Goal: Task Accomplishment & Management: Complete application form

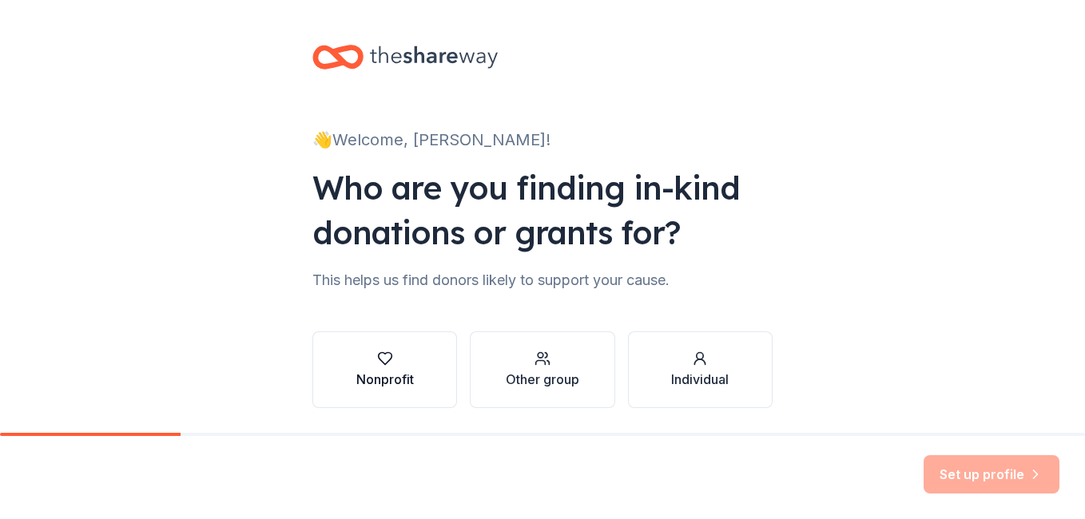
click at [393, 375] on div "Nonprofit" at bounding box center [385, 379] width 58 height 19
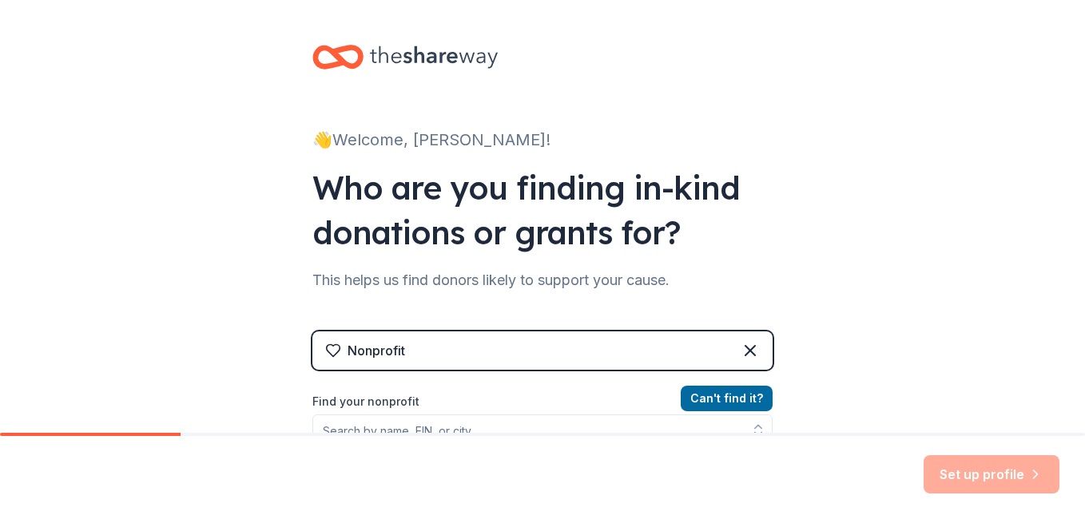
click at [785, 395] on div "👋 Welcome, [PERSON_NAME]! Who are you finding in-kind donations or grants for? …" at bounding box center [542, 341] width 511 height 683
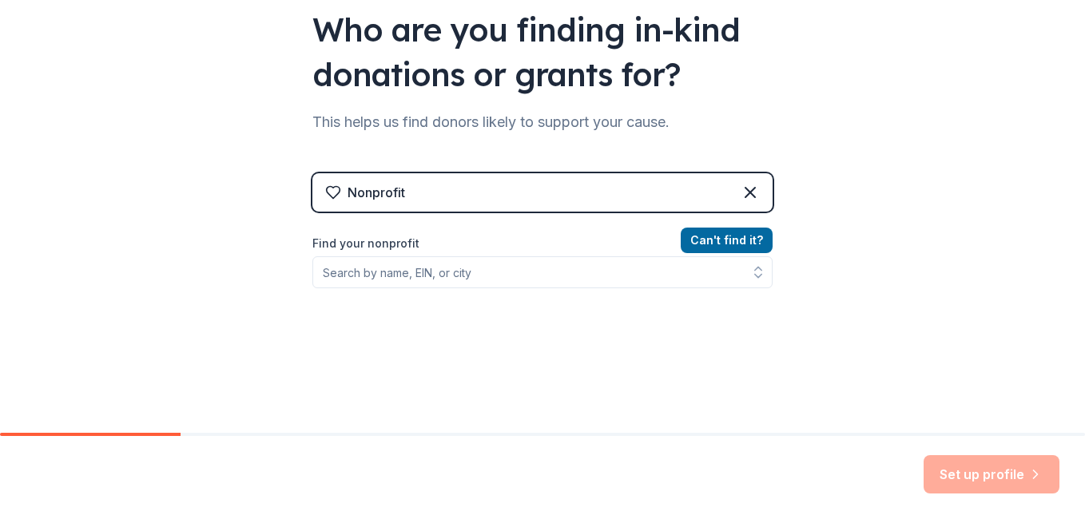
scroll to position [160, 0]
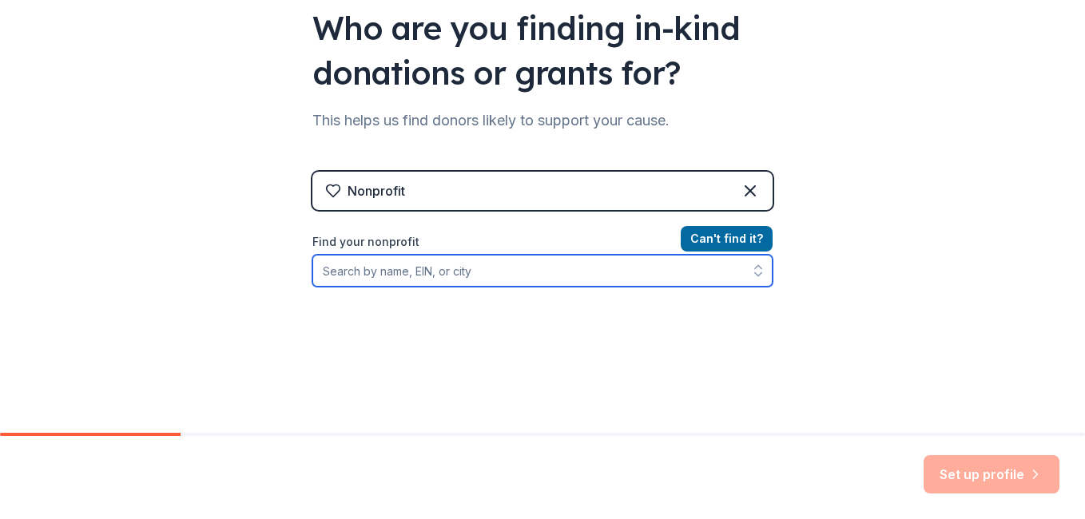
click at [357, 272] on input "Find your nonprofit" at bounding box center [542, 271] width 460 height 32
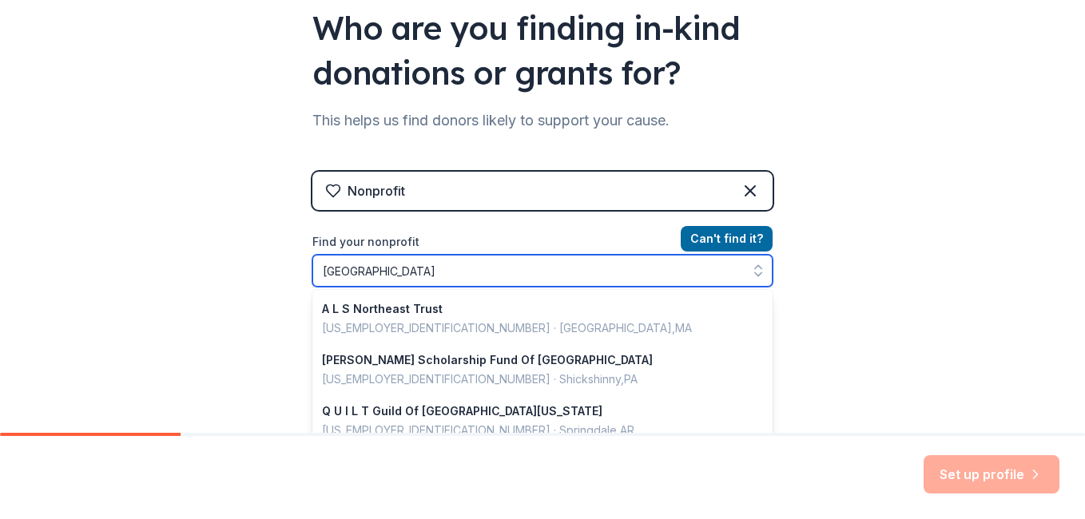
type input "[GEOGRAPHIC_DATA]"
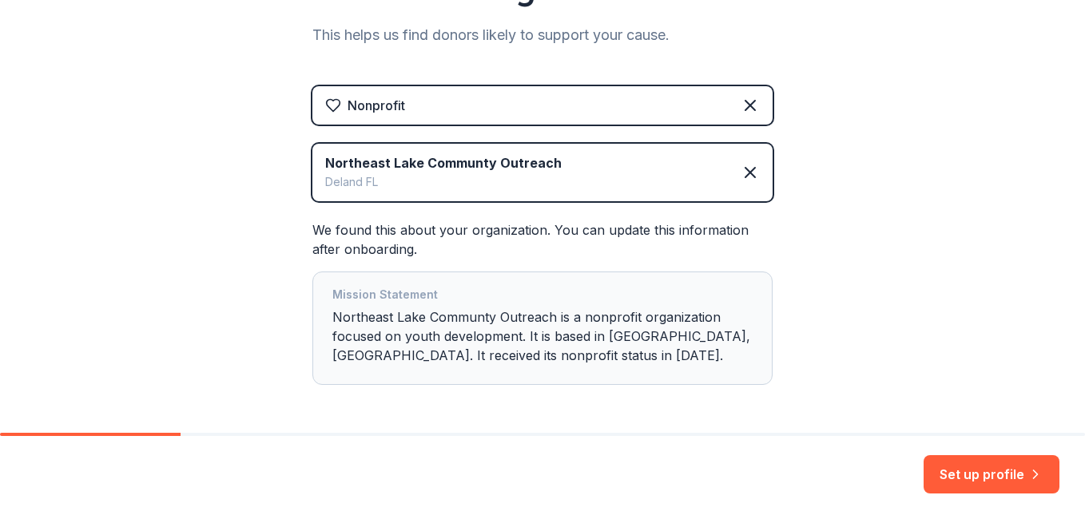
scroll to position [242, 0]
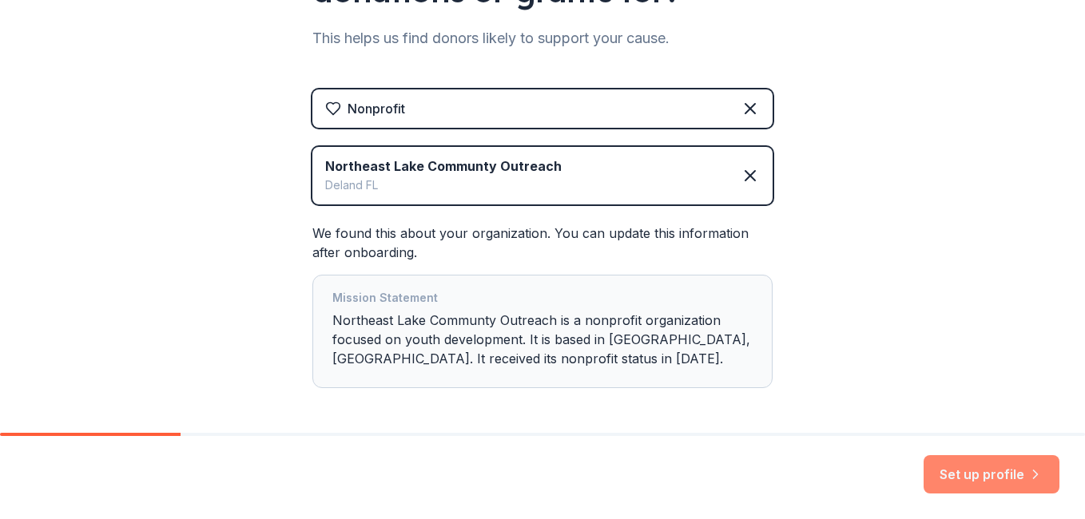
click at [947, 474] on button "Set up profile" at bounding box center [991, 474] width 136 height 38
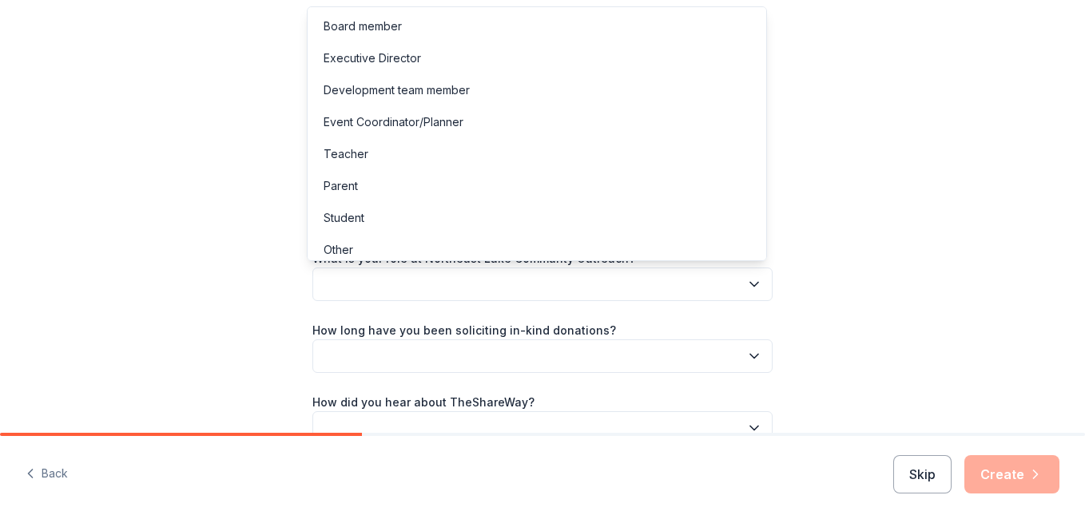
click at [746, 283] on icon "button" at bounding box center [754, 284] width 16 height 16
click at [388, 26] on div "Board member" at bounding box center [362, 26] width 78 height 19
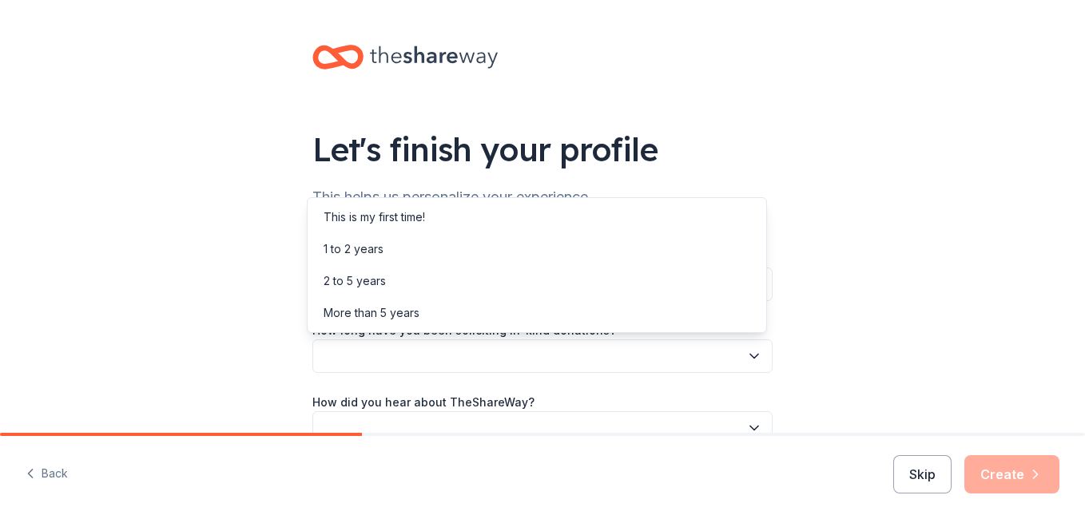
click at [752, 360] on icon "button" at bounding box center [754, 356] width 16 height 16
click at [376, 242] on div "1 to 2 years" at bounding box center [353, 249] width 60 height 19
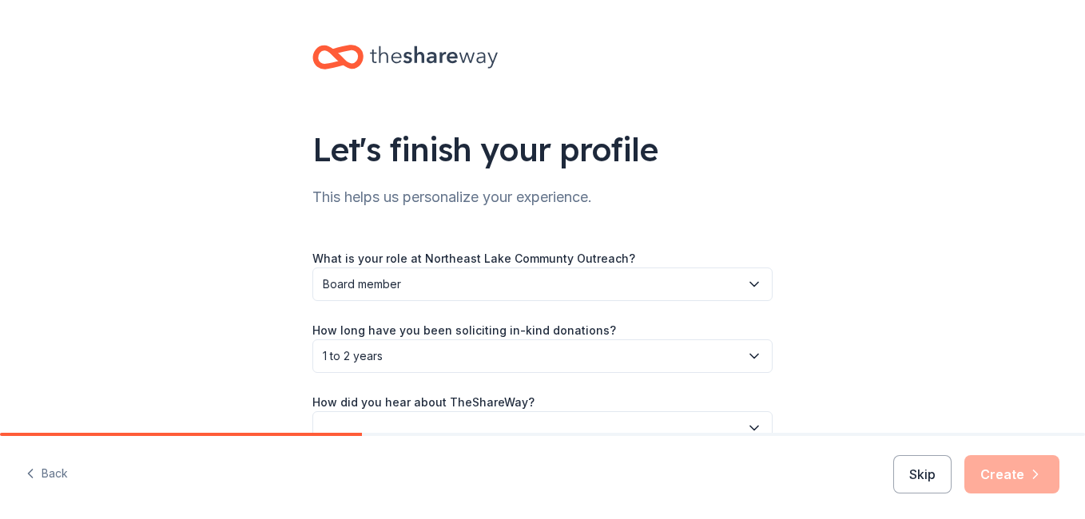
click at [543, 391] on div "What is your role at Northeast Lake Communty Outreach? Board member How long ha…" at bounding box center [542, 346] width 460 height 196
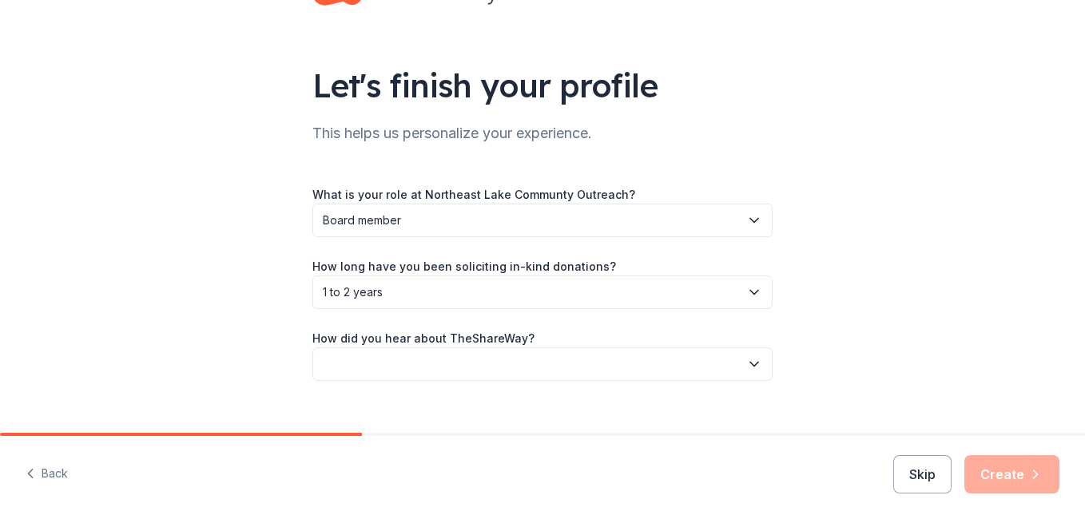
scroll to position [89, 0]
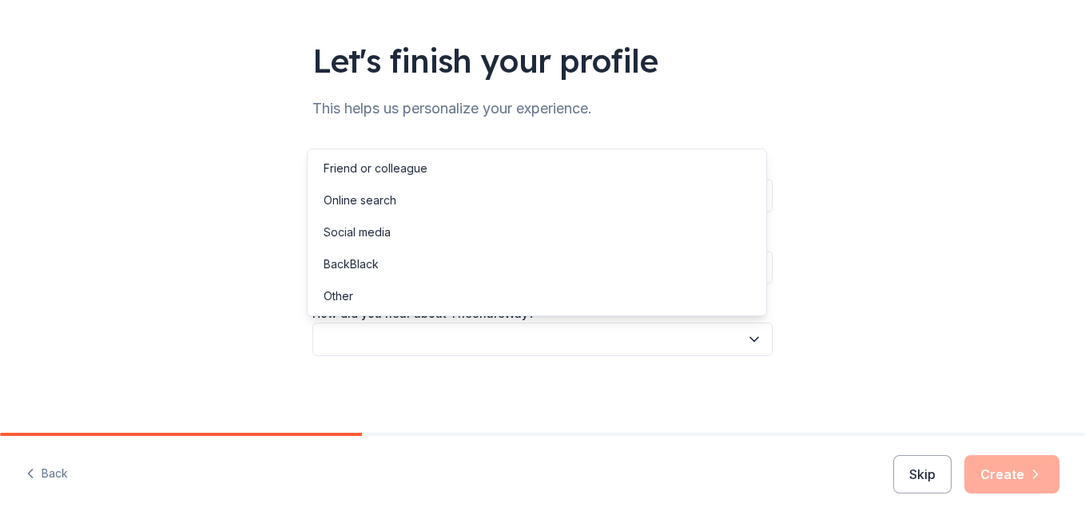
click at [746, 339] on icon "button" at bounding box center [754, 339] width 16 height 16
click at [376, 203] on div "Online search" at bounding box center [359, 200] width 73 height 19
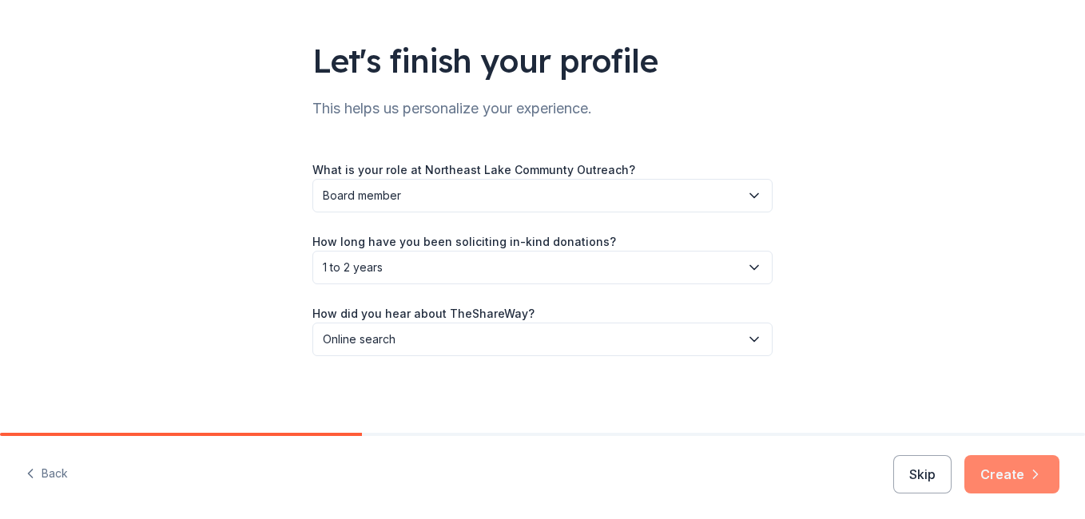
click at [993, 470] on button "Create" at bounding box center [1011, 474] width 95 height 38
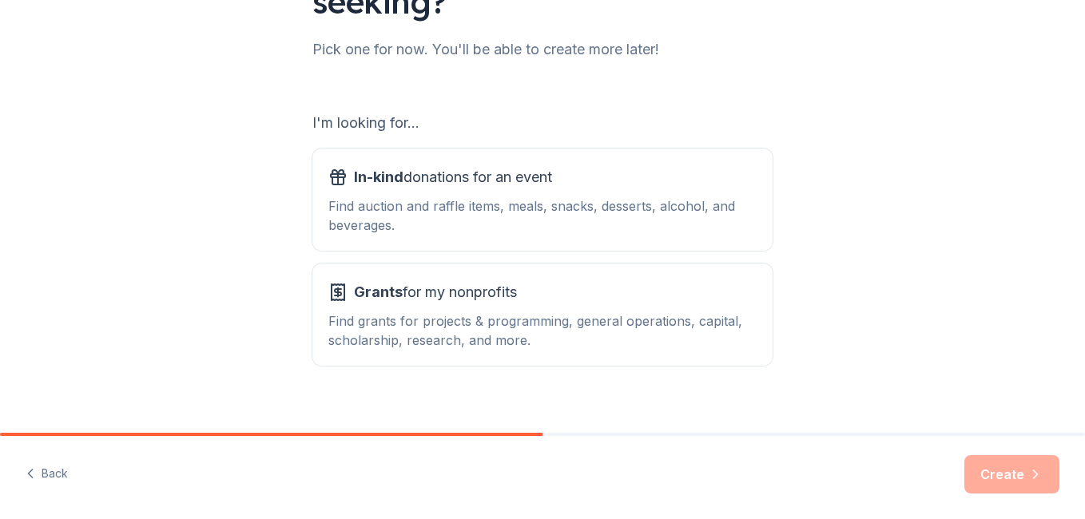
scroll to position [212, 0]
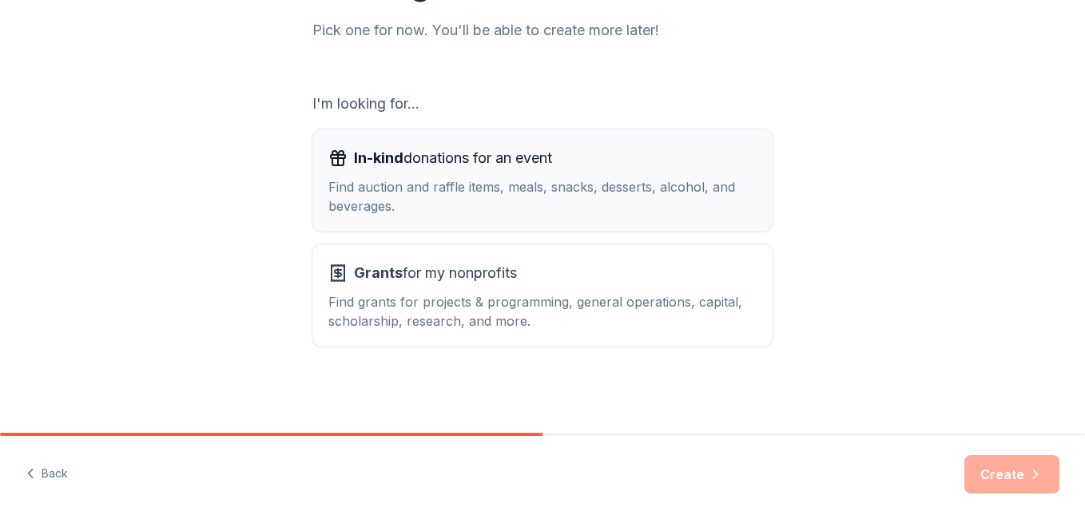
click at [686, 202] on div "Find auction and raffle items, meals, snacks, desserts, alcohol, and beverages." at bounding box center [542, 196] width 428 height 38
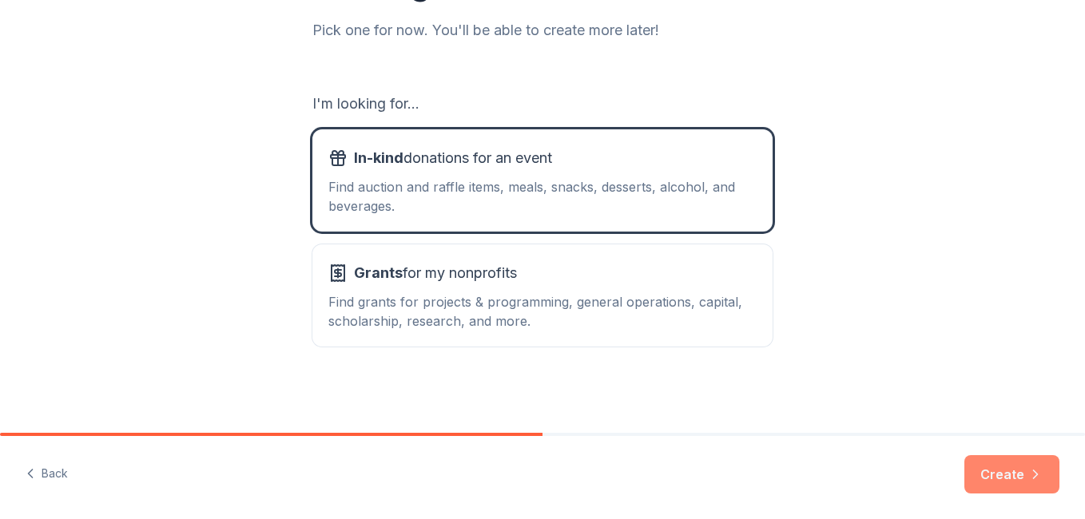
click at [980, 462] on button "Create" at bounding box center [1011, 474] width 95 height 38
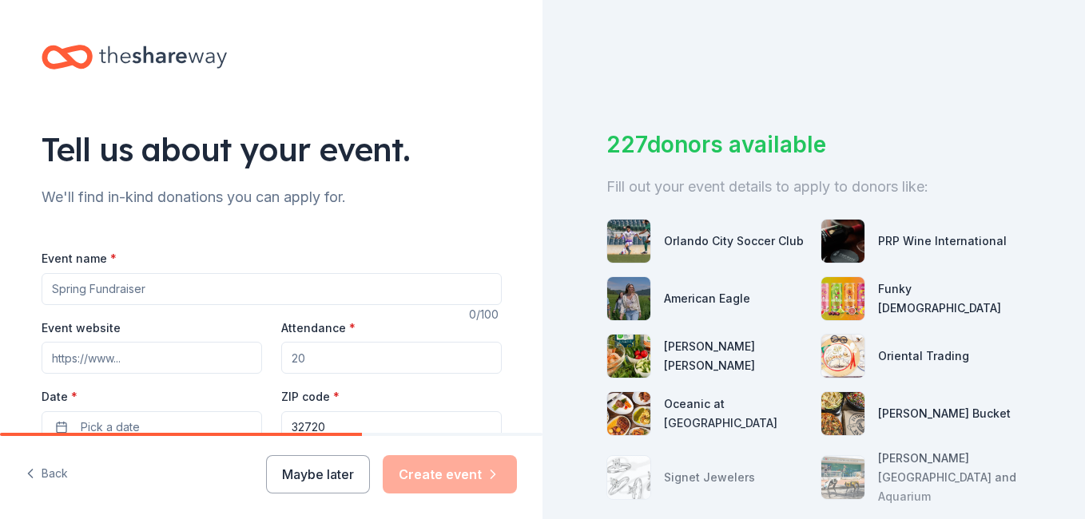
click at [154, 287] on input "Event name *" at bounding box center [272, 289] width 460 height 32
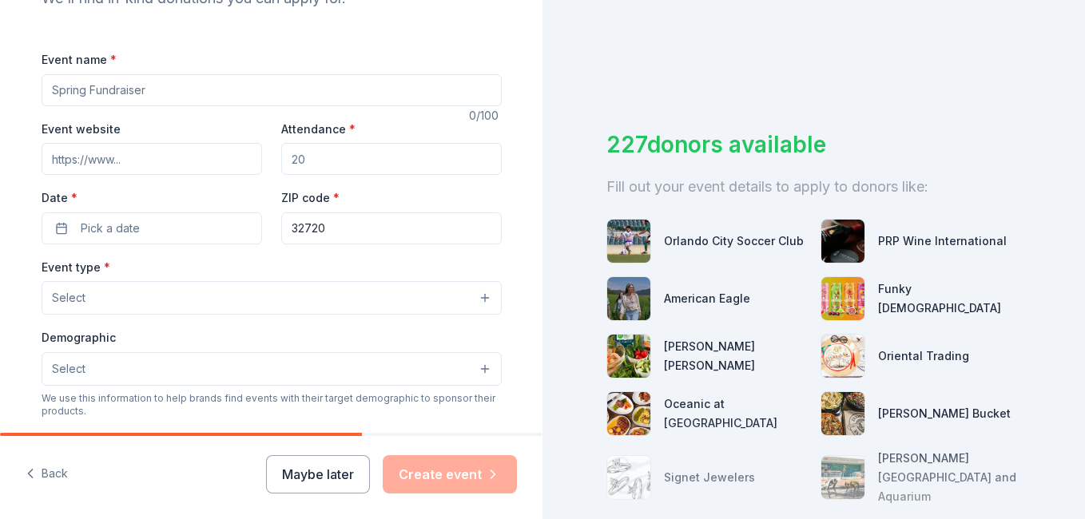
scroll to position [183, 0]
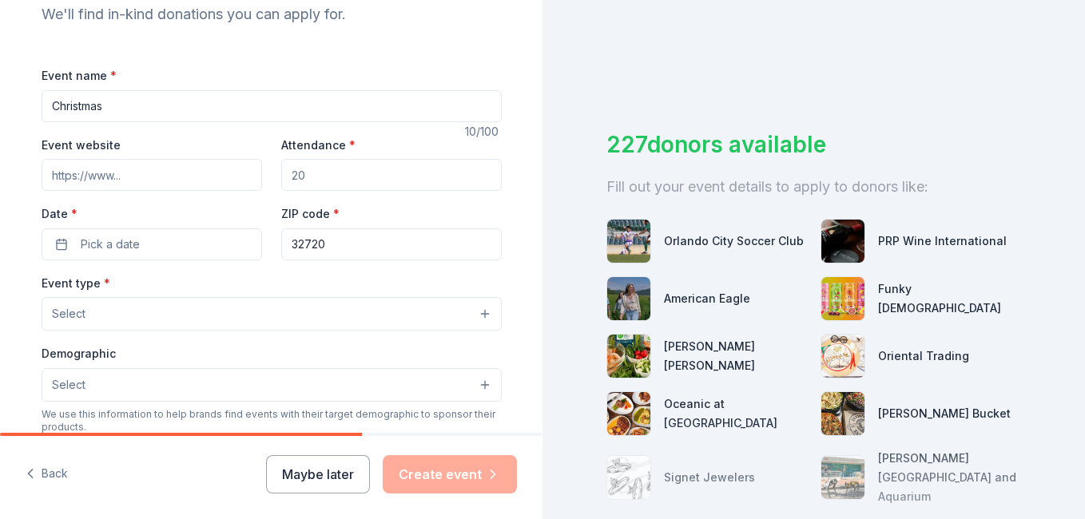
click at [358, 125] on div "Event name * Christmas 10 /100 Event website Attendance * Date * Pick a date ZI…" at bounding box center [272, 434] width 460 height 738
click at [157, 119] on input "Christmas" at bounding box center [272, 106] width 460 height 32
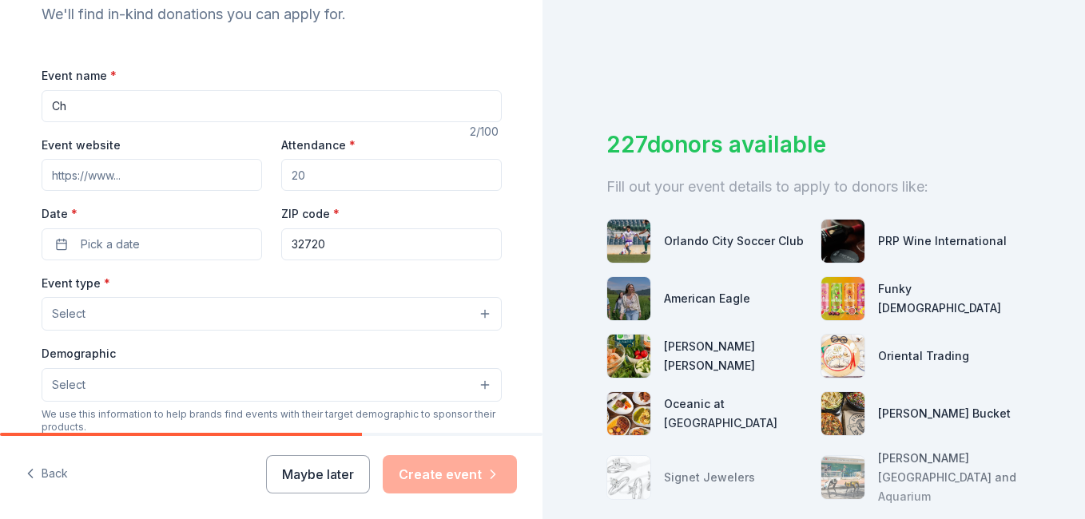
type input "C"
type input "Santais coming to town"
click at [109, 175] on input "Event website" at bounding box center [152, 175] width 220 height 32
type input "[DOMAIN_NAME]"
click at [299, 174] on input "Attendance *" at bounding box center [391, 175] width 220 height 32
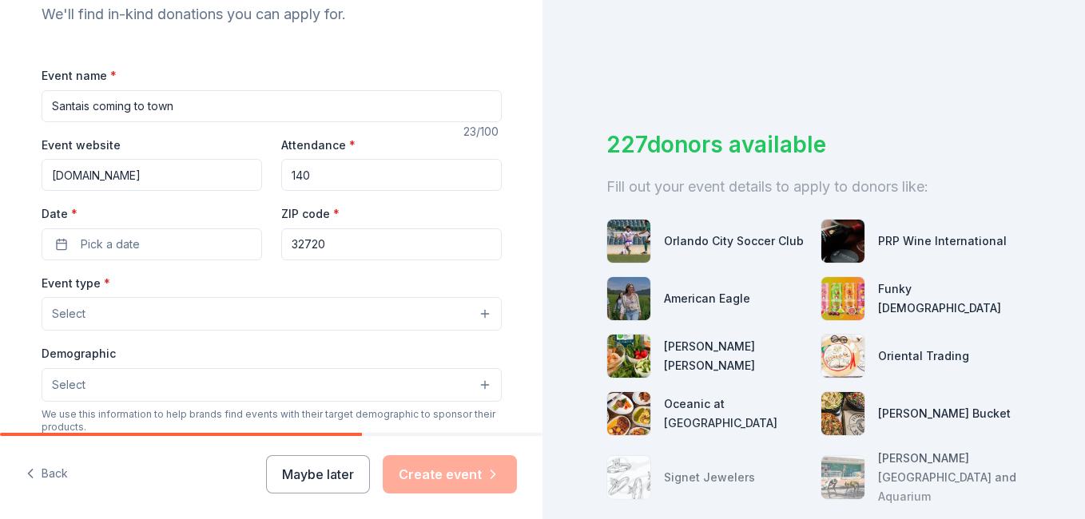
type input "140"
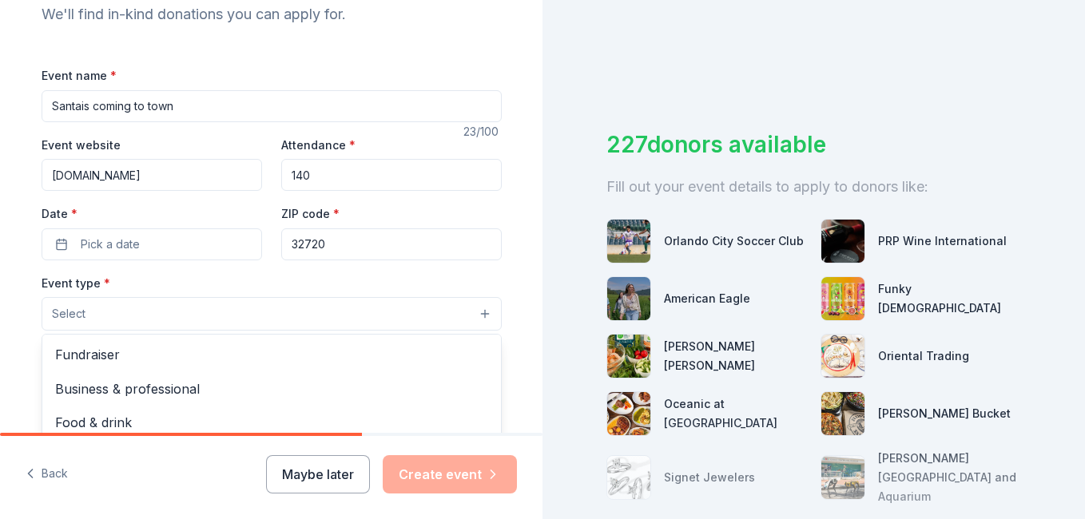
click at [458, 306] on button "Select" at bounding box center [272, 314] width 460 height 34
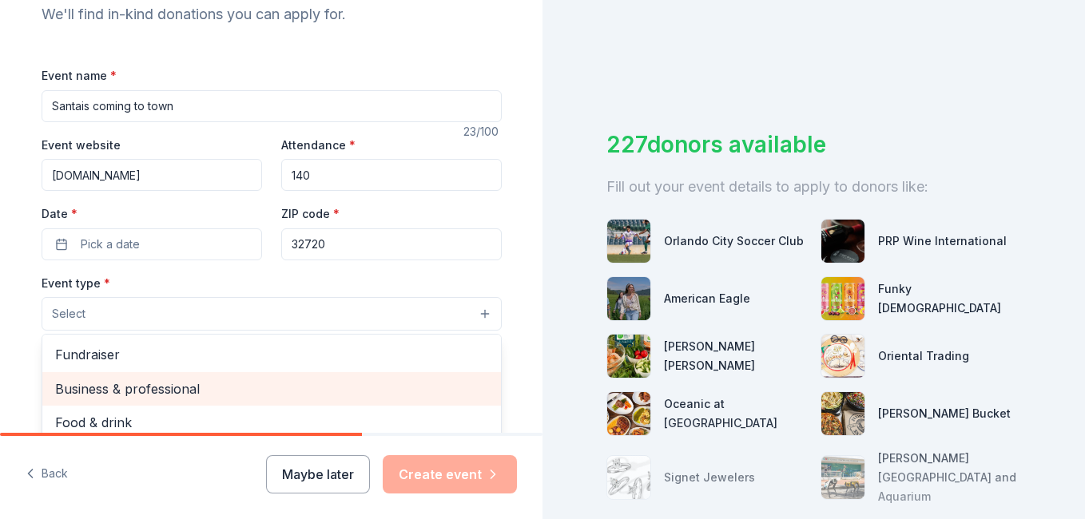
click at [252, 361] on span "Fundraiser" at bounding box center [271, 354] width 433 height 21
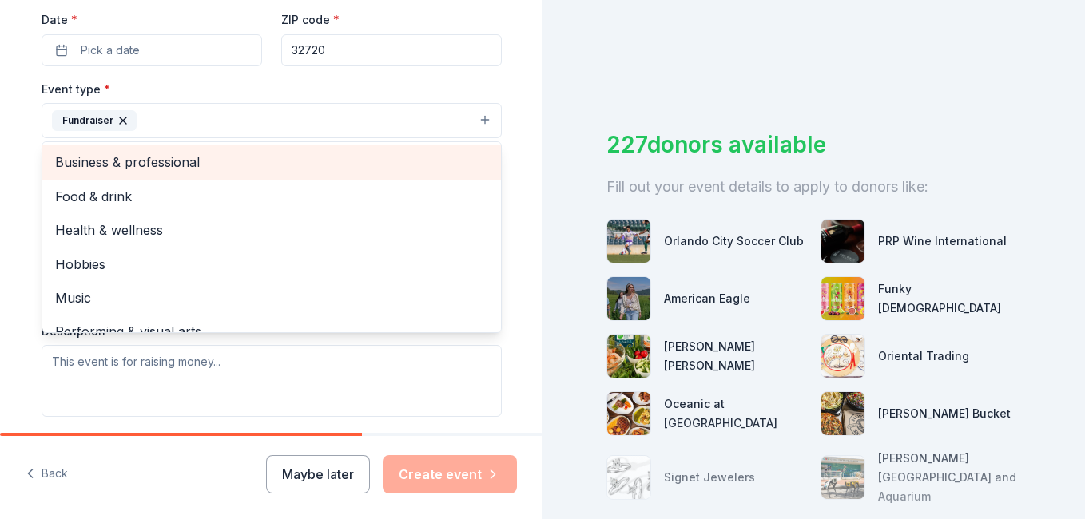
scroll to position [375, 0]
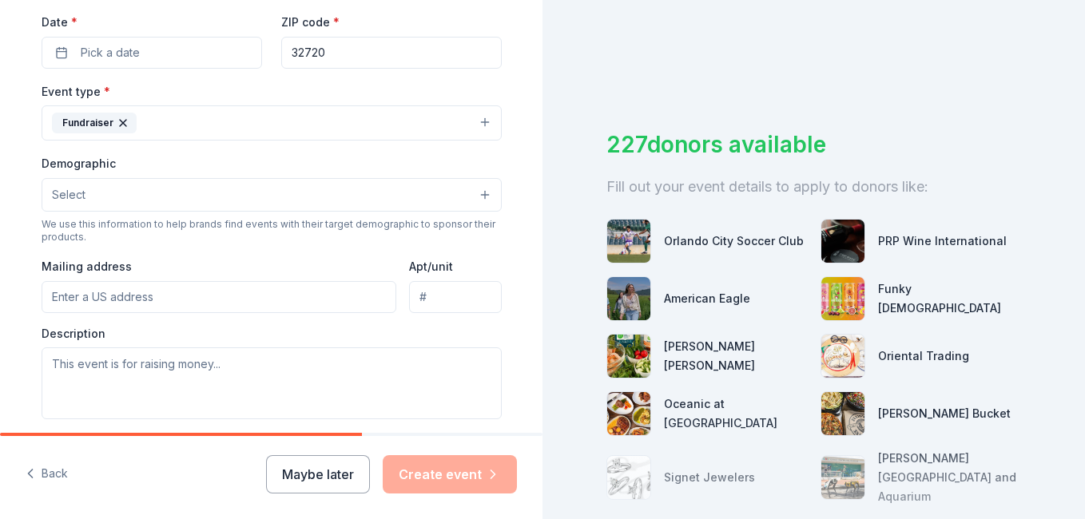
click at [155, 118] on button "Fundraiser" at bounding box center [272, 122] width 460 height 35
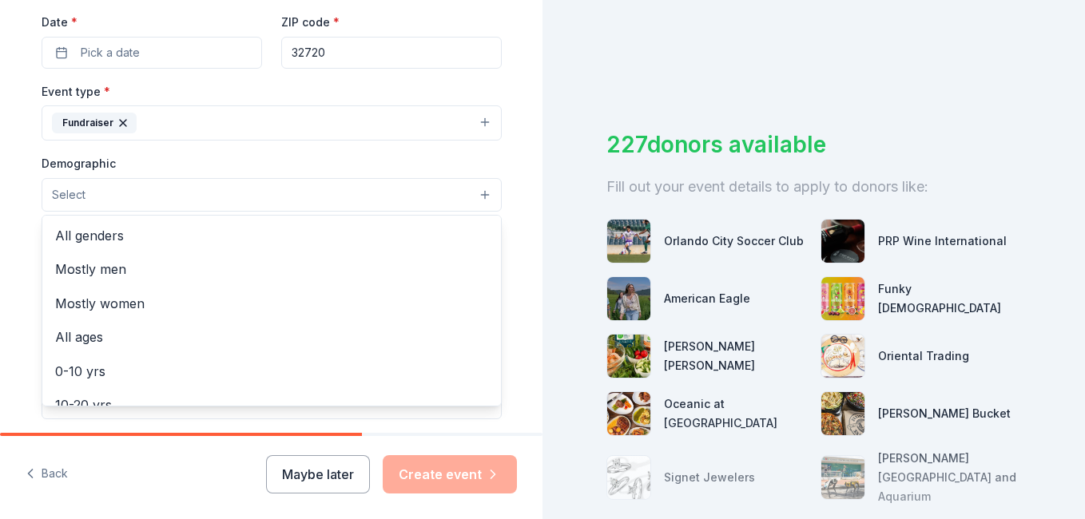
click at [386, 192] on button "Select" at bounding box center [272, 195] width 460 height 34
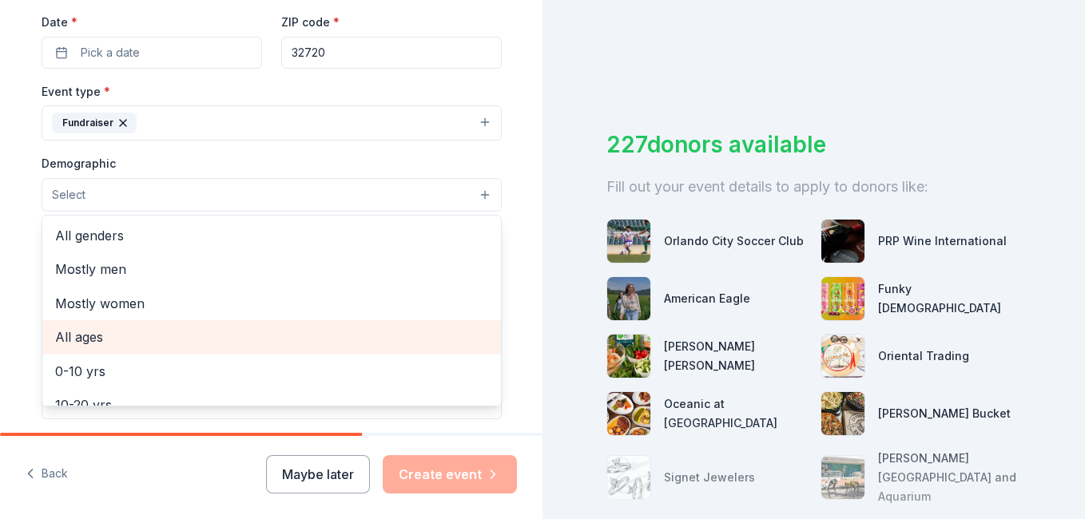
click at [80, 337] on span "All ages" at bounding box center [271, 337] width 433 height 21
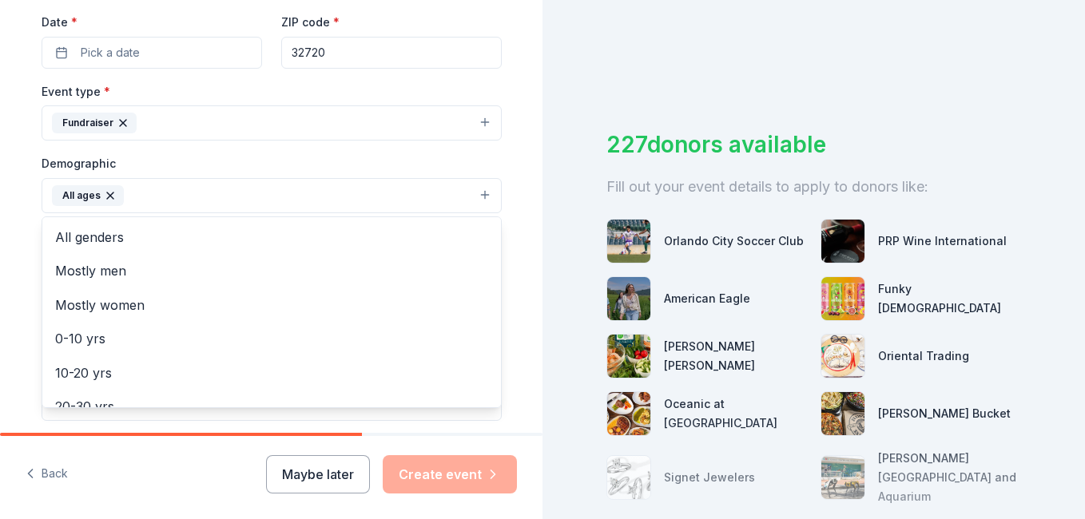
click at [516, 218] on div "Tell us about your event. We'll find in-kind donations you can apply for. Event…" at bounding box center [271, 158] width 511 height 1066
click at [516, 223] on div "Tell us about your event. We'll find in-kind donations you can apply for. Event…" at bounding box center [271, 158] width 511 height 1066
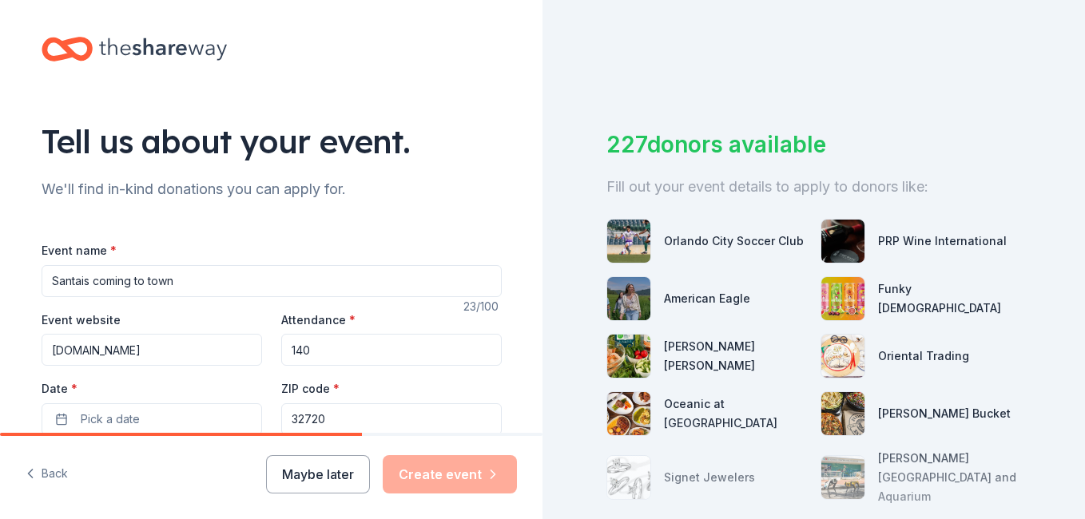
scroll to position [0, 0]
